Goal: Transaction & Acquisition: Download file/media

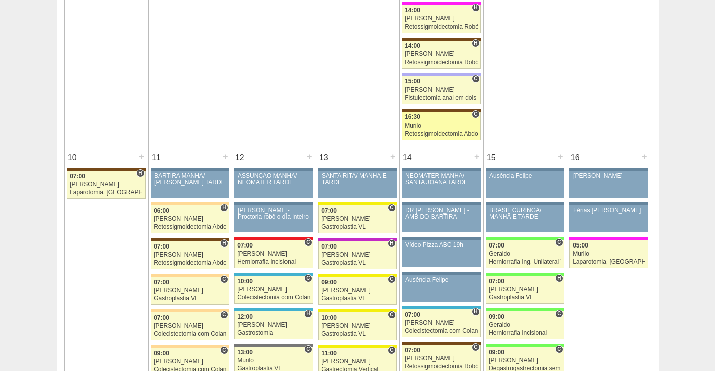
scroll to position [954, 0]
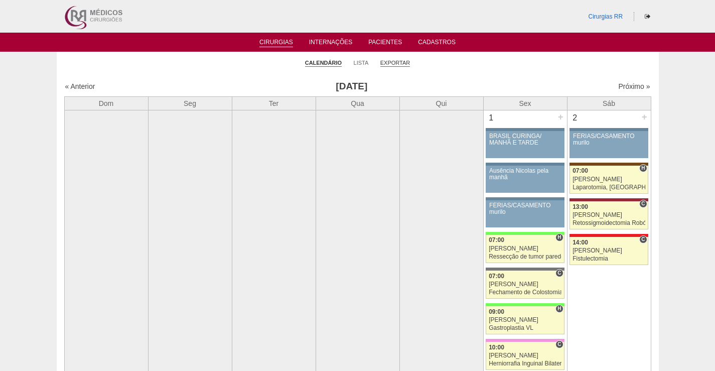
click at [394, 62] on link "Exportar" at bounding box center [395, 63] width 30 height 8
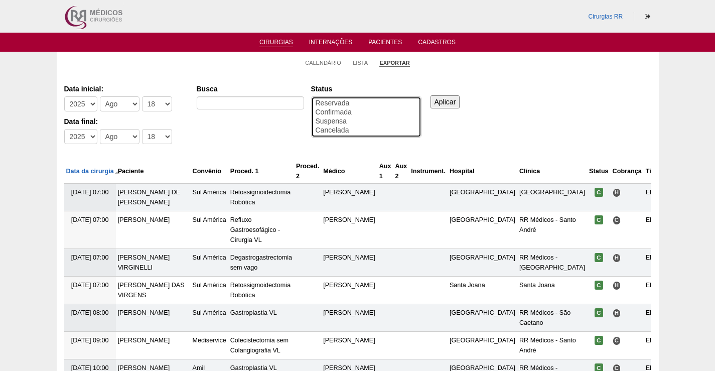
select select "conf"
click at [338, 110] on option "Confirmada" at bounding box center [366, 112] width 103 height 9
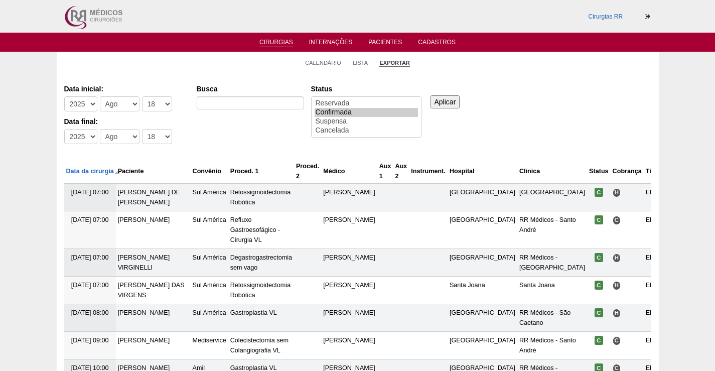
click at [444, 100] on input "Aplicar" at bounding box center [446, 101] width 30 height 13
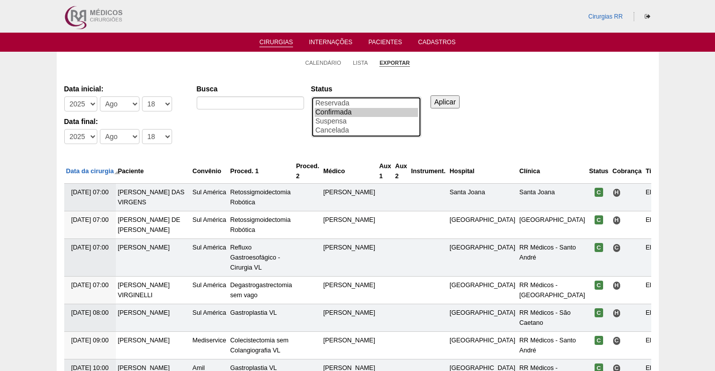
click at [363, 113] on option "Confirmada" at bounding box center [366, 112] width 103 height 9
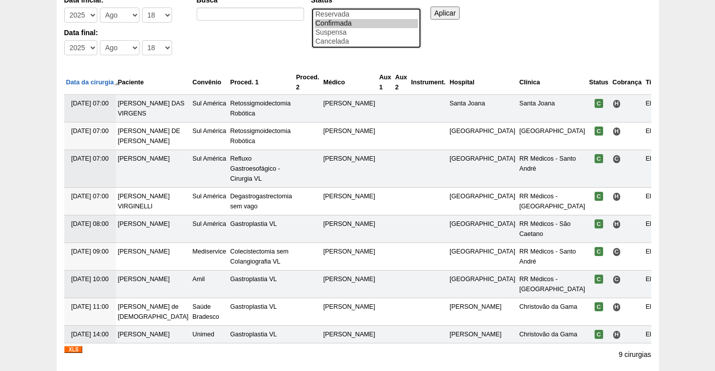
scroll to position [169, 0]
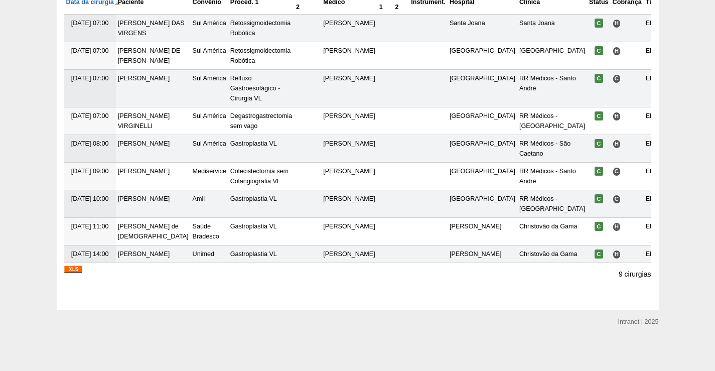
click at [74, 267] on img at bounding box center [73, 269] width 18 height 7
